Goal: Transaction & Acquisition: Download file/media

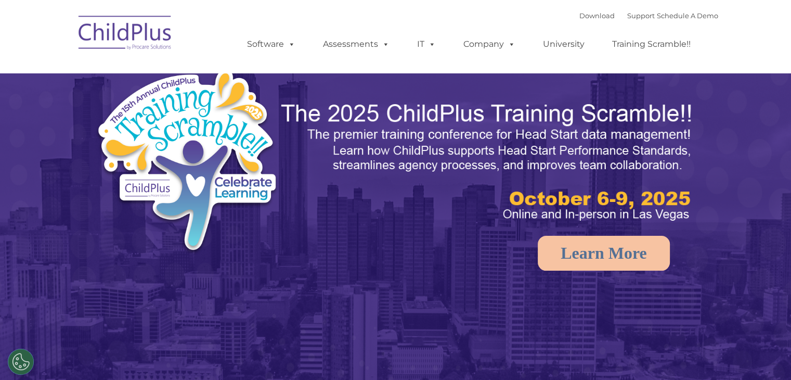
select select "MEDIUM"
click at [582, 14] on link "Download" at bounding box center [596, 15] width 35 height 8
click at [771, 10] on icon at bounding box center [772, 12] width 8 height 8
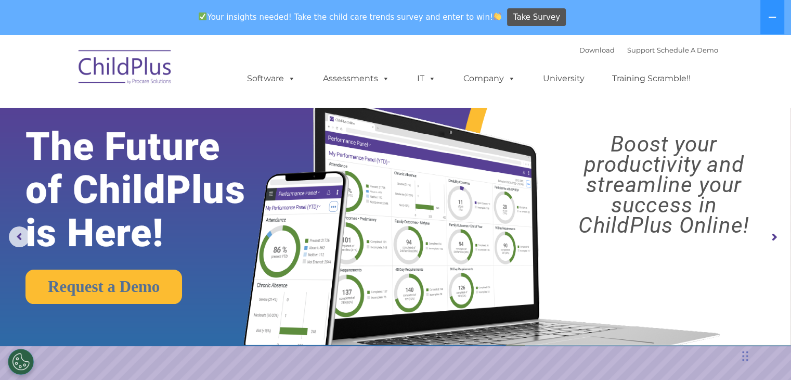
click at [117, 75] on img at bounding box center [125, 69] width 104 height 52
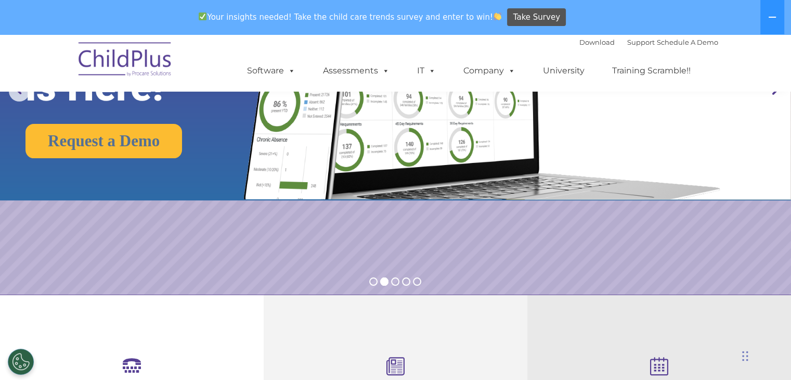
scroll to position [198, 0]
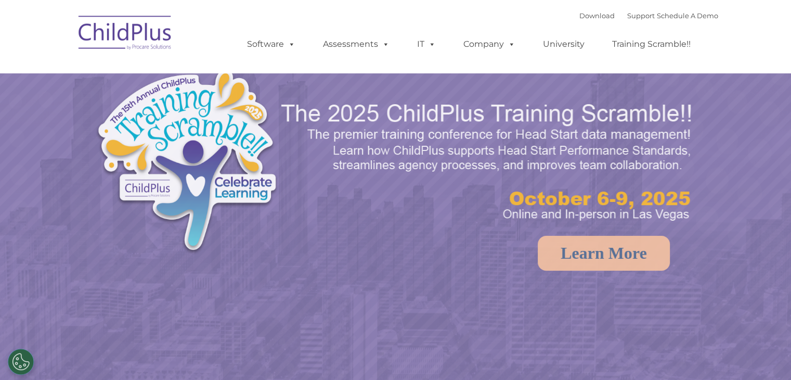
select select "MEDIUM"
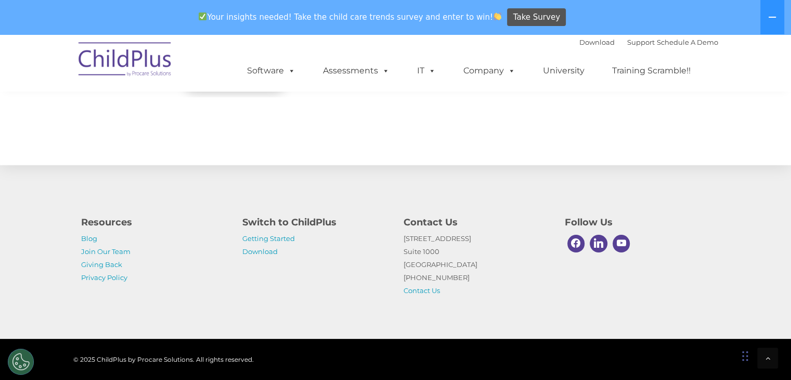
scroll to position [1212, 0]
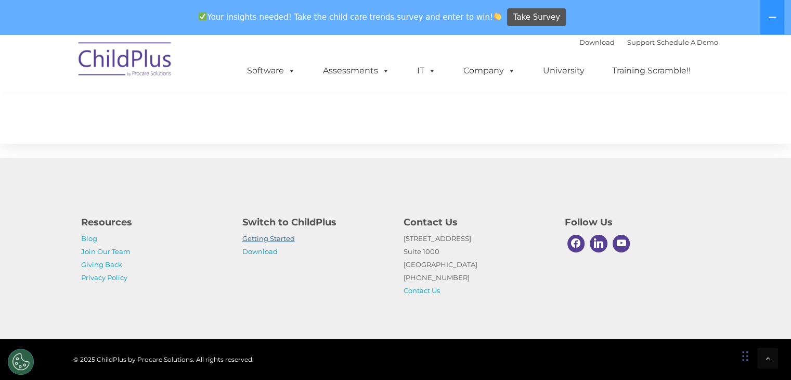
click at [283, 236] on link "Getting Started" at bounding box center [268, 238] width 53 height 8
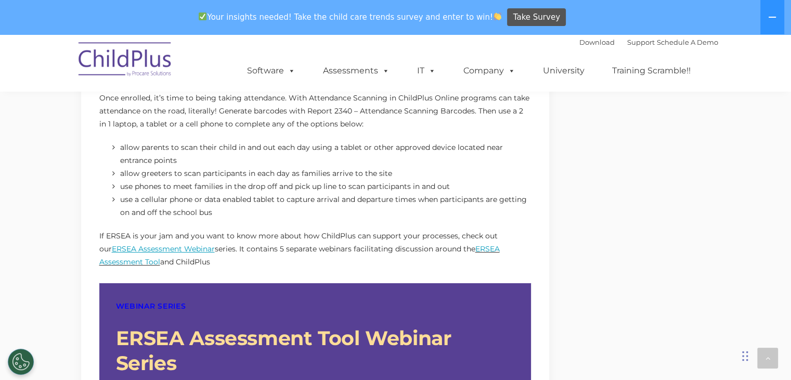
scroll to position [788, 0]
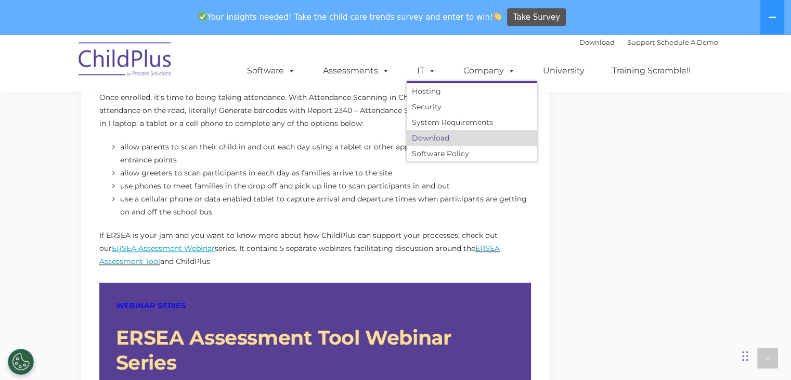
click at [430, 139] on link "Download" at bounding box center [472, 138] width 130 height 16
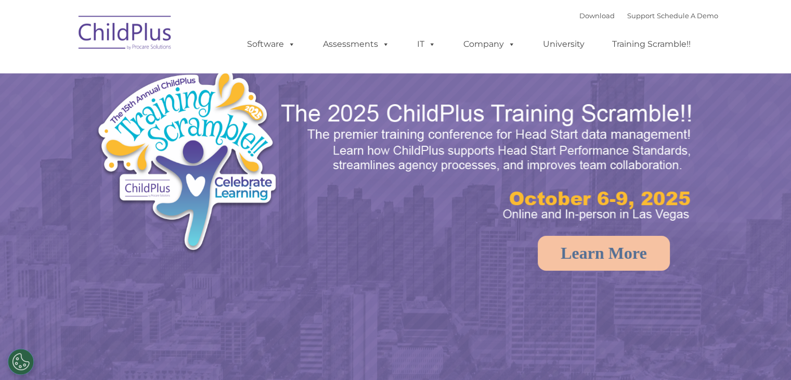
select select "MEDIUM"
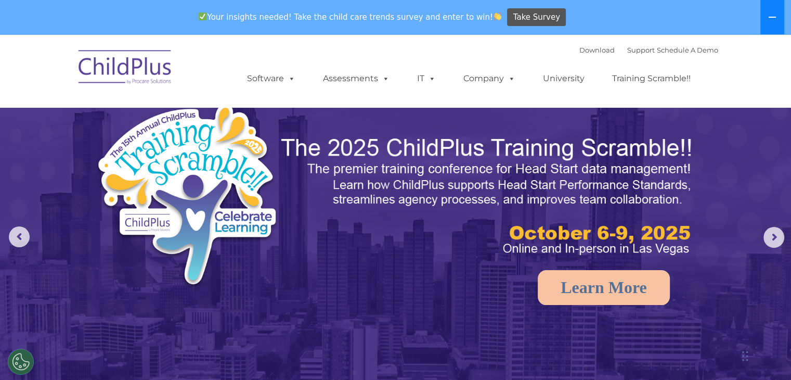
click at [768, 15] on icon at bounding box center [772, 17] width 8 height 8
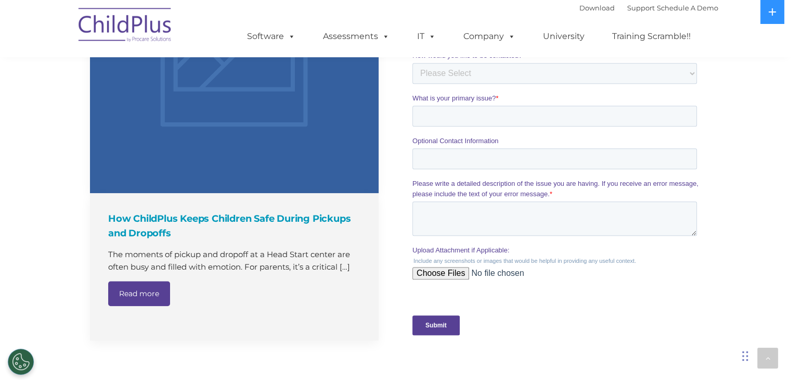
scroll to position [861, 0]
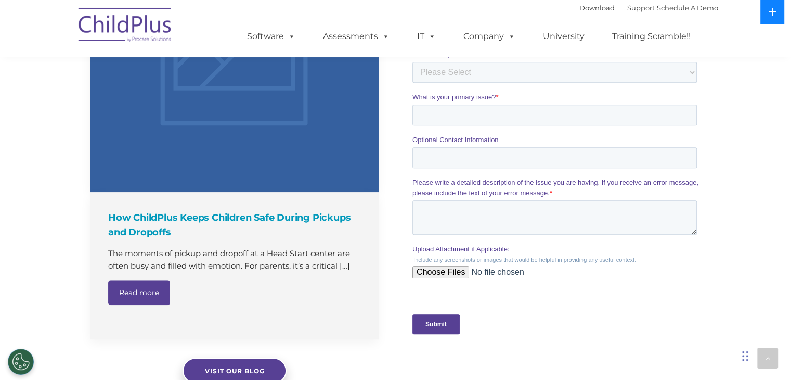
click at [766, 17] on button at bounding box center [772, 12] width 24 height 24
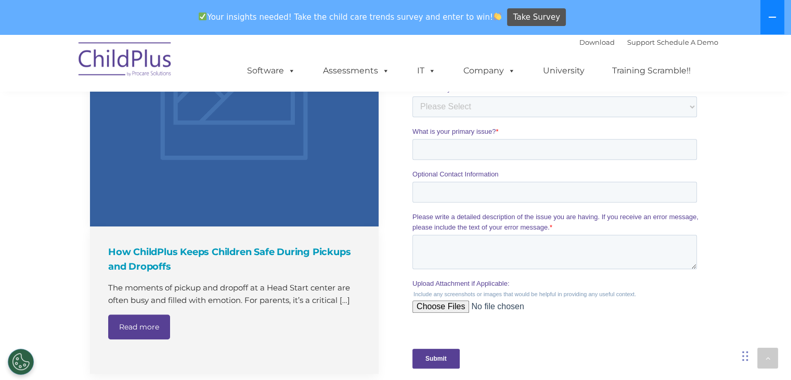
click at [766, 17] on button at bounding box center [772, 17] width 24 height 34
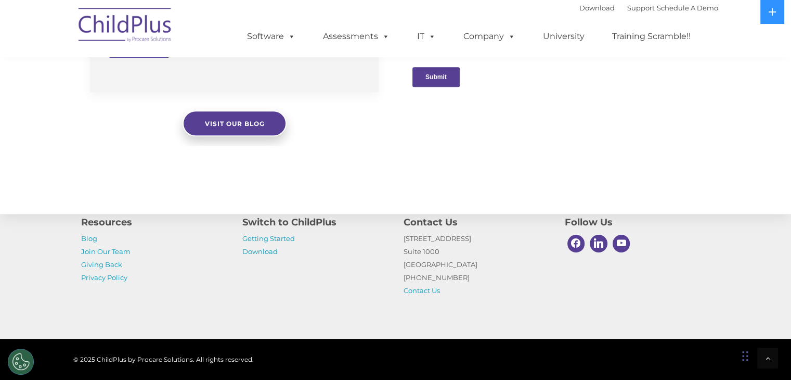
scroll to position [1179, 0]
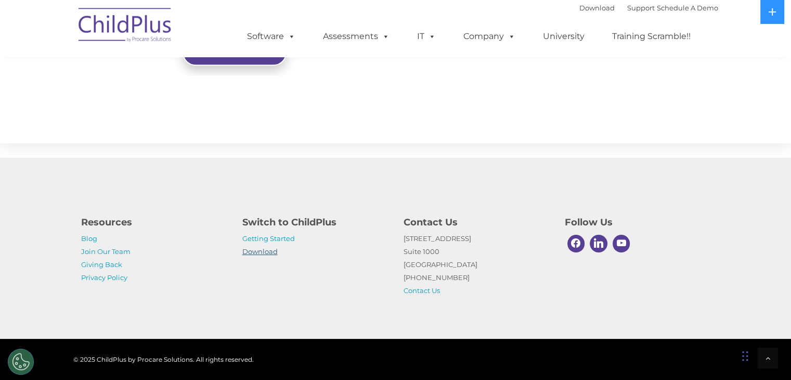
click at [257, 252] on link "Download" at bounding box center [259, 251] width 35 height 8
